Goal: Find specific page/section: Find specific page/section

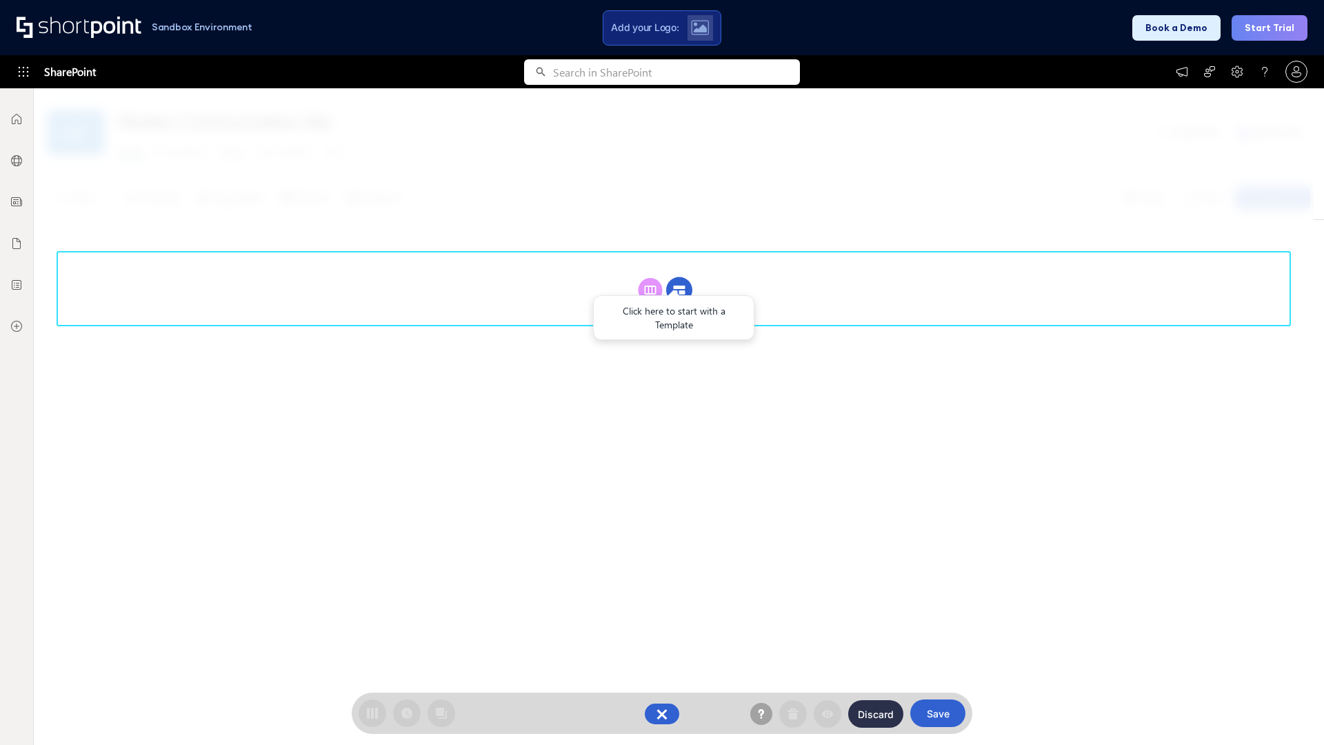
click at [679, 290] on circle at bounding box center [679, 290] width 26 height 26
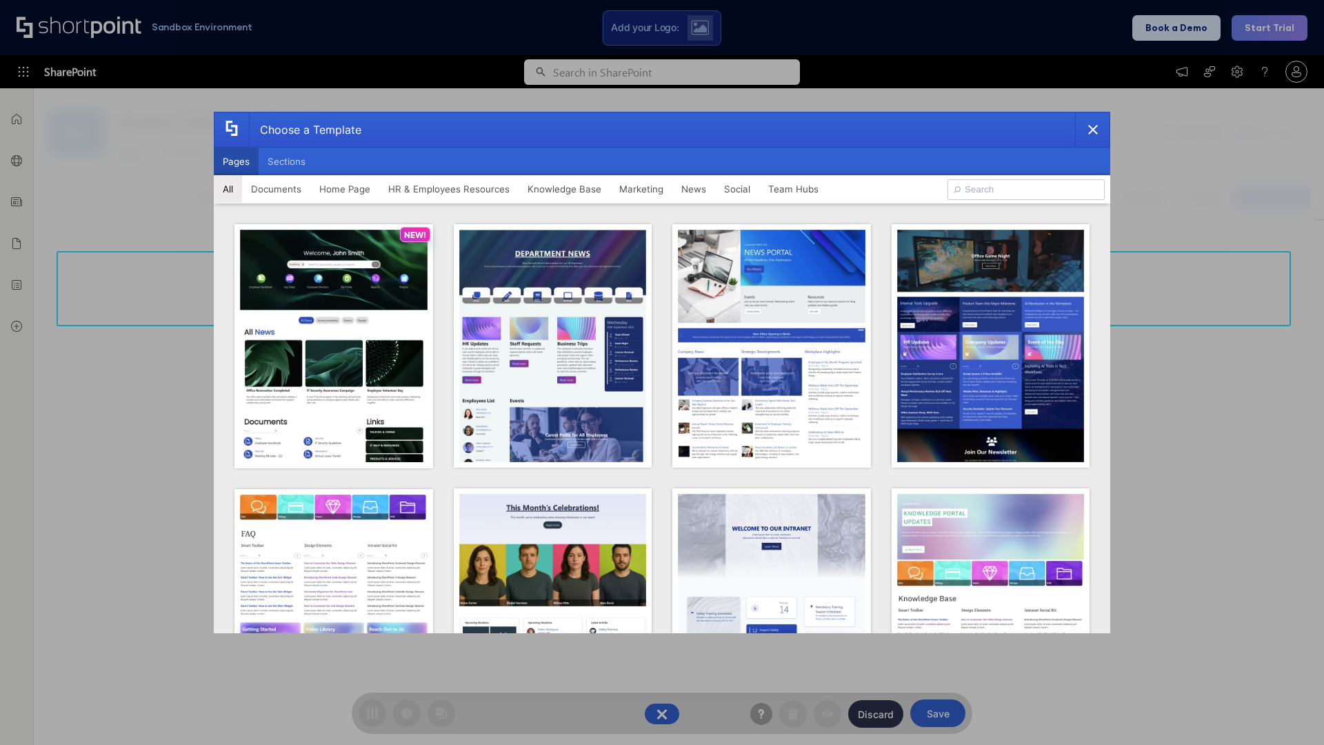
click at [236, 161] on button "Pages" at bounding box center [236, 162] width 45 height 28
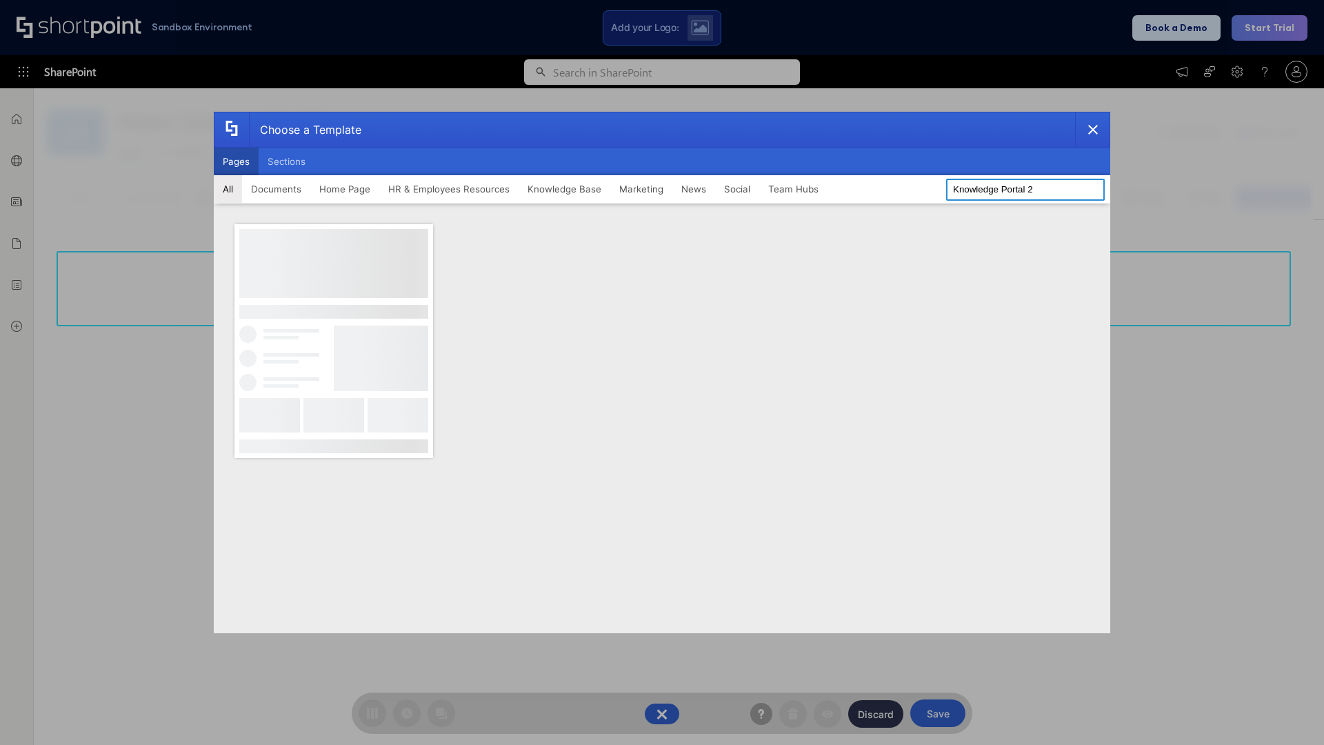
type input "Knowledge Portal 2"
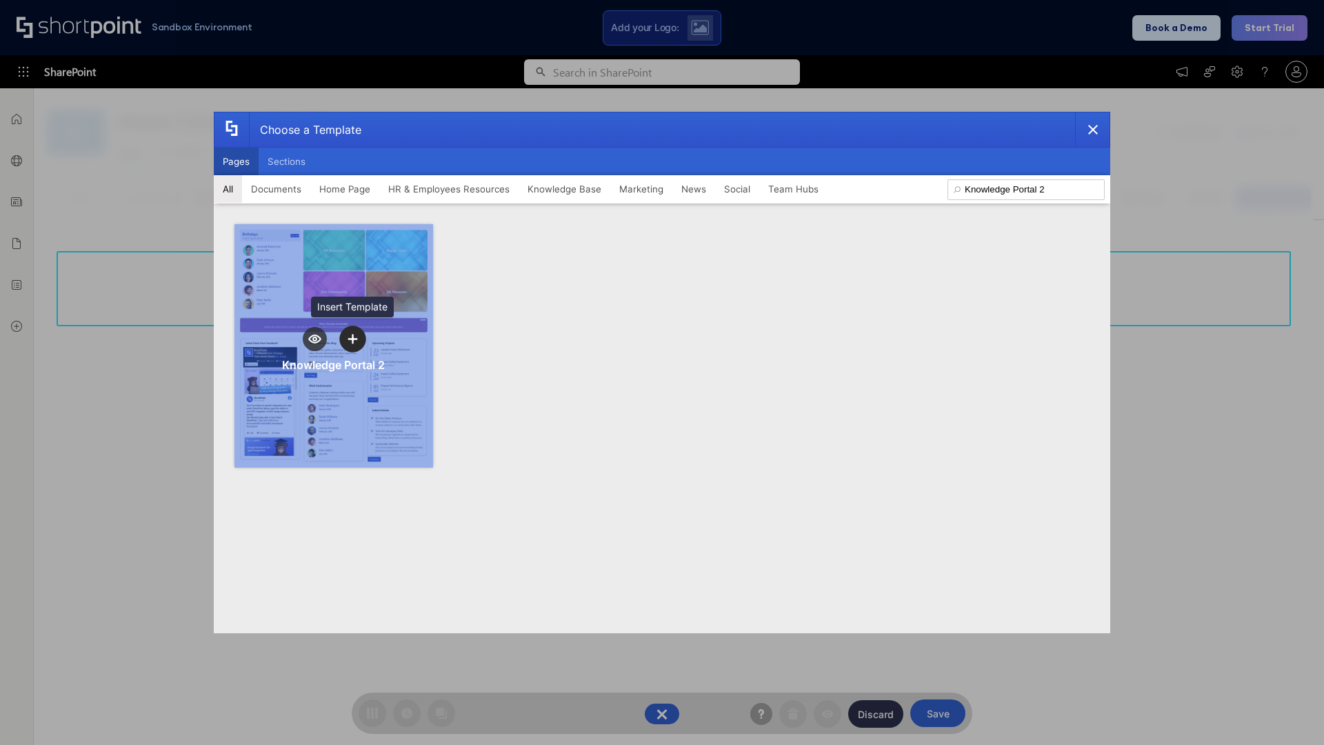
click at [352, 339] on icon "template selector" at bounding box center [353, 339] width 10 height 10
